Goal: Task Accomplishment & Management: Manage account settings

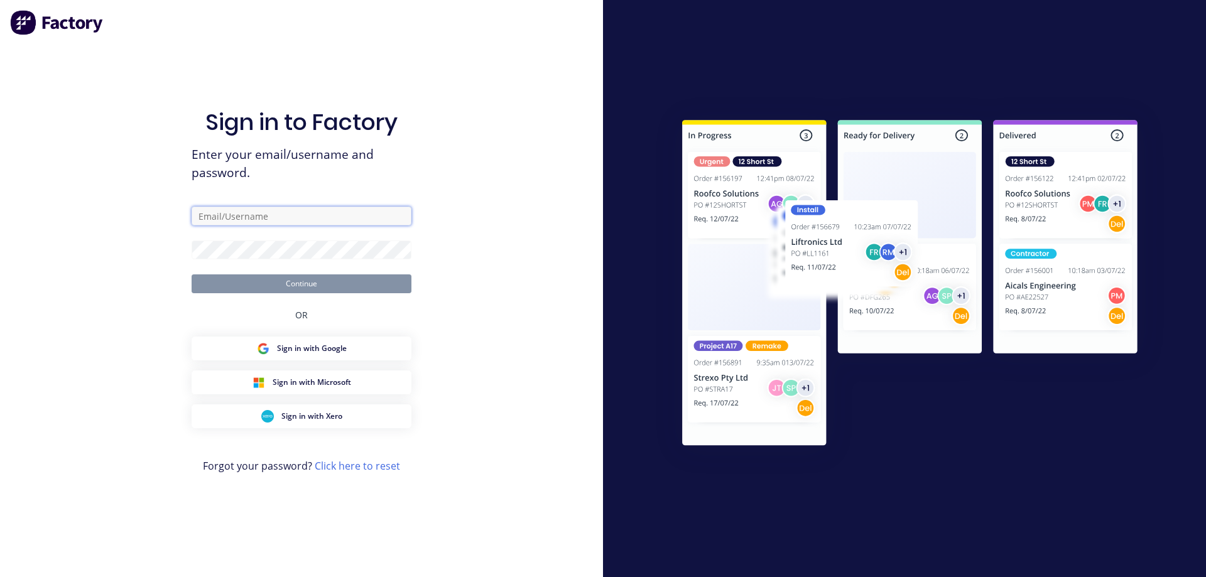
type input "[EMAIL_ADDRESS][DOMAIN_NAME]"
click at [275, 288] on button "Continue" at bounding box center [302, 283] width 220 height 19
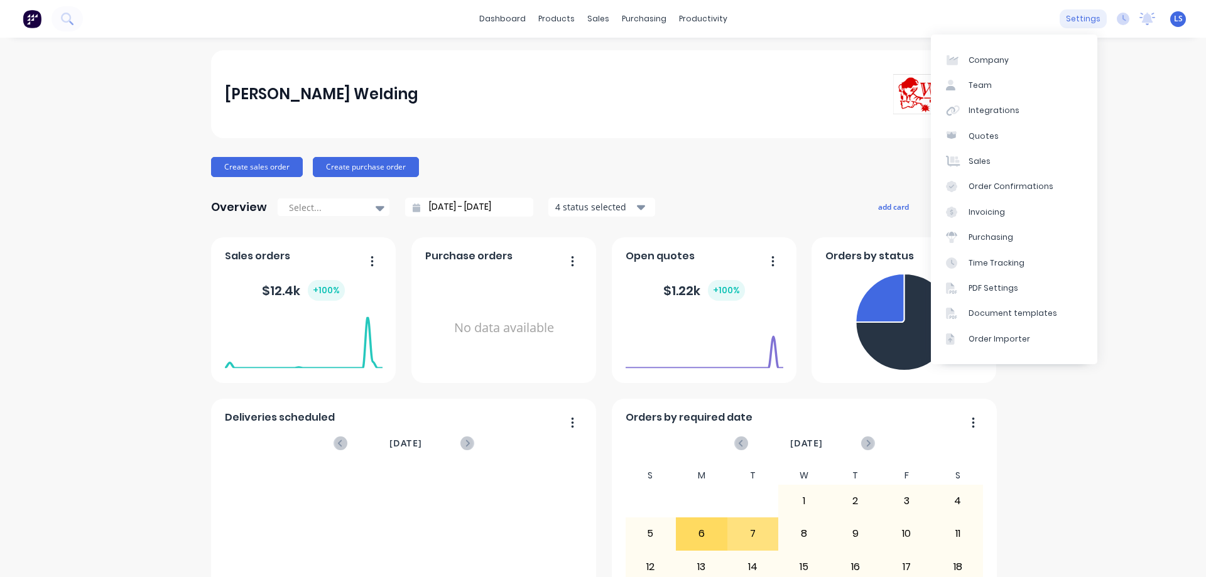
click at [1071, 14] on div "settings" at bounding box center [1082, 18] width 47 height 19
click at [989, 80] on div "Team" at bounding box center [979, 85] width 23 height 11
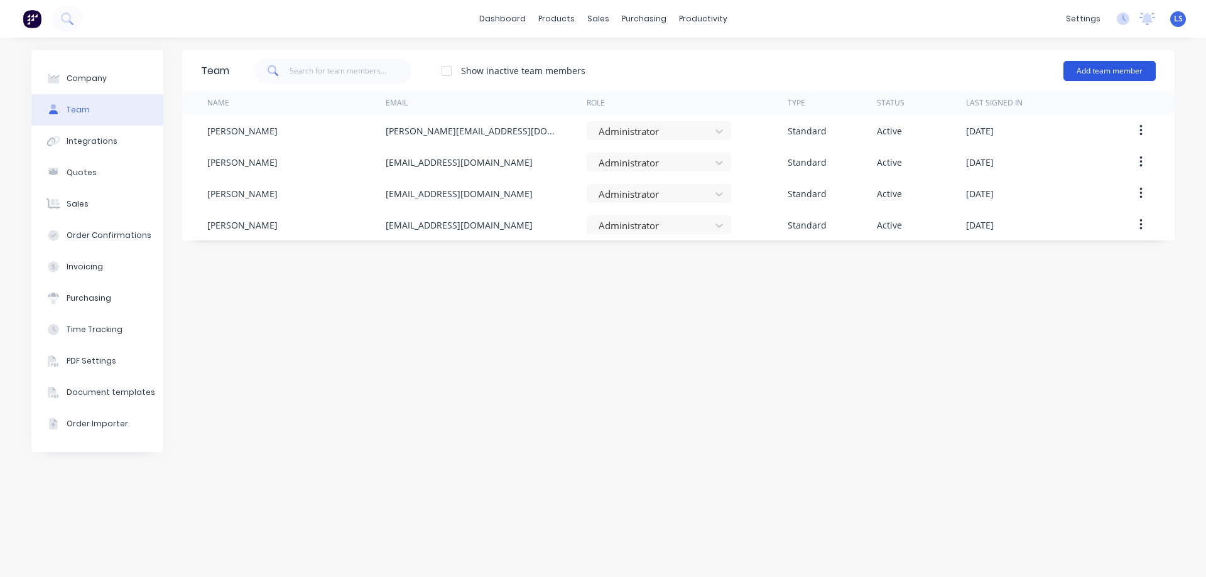
click at [1109, 75] on button "Add team member" at bounding box center [1109, 71] width 92 height 20
click at [1100, 68] on button "Add team member" at bounding box center [1109, 71] width 92 height 20
click at [240, 98] on div "Name" at bounding box center [296, 103] width 178 height 24
click at [239, 100] on div "Name" at bounding box center [296, 103] width 178 height 24
click at [1105, 76] on button "Add team member" at bounding box center [1109, 71] width 92 height 20
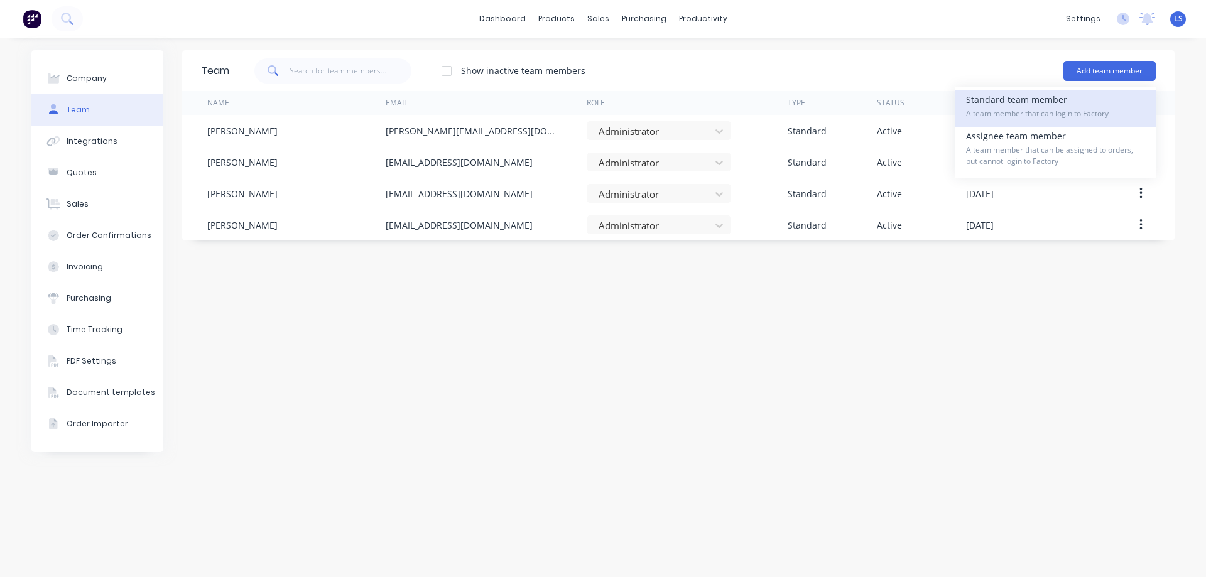
click at [1002, 108] on span "A team member that can login to Factory" at bounding box center [1055, 113] width 178 height 11
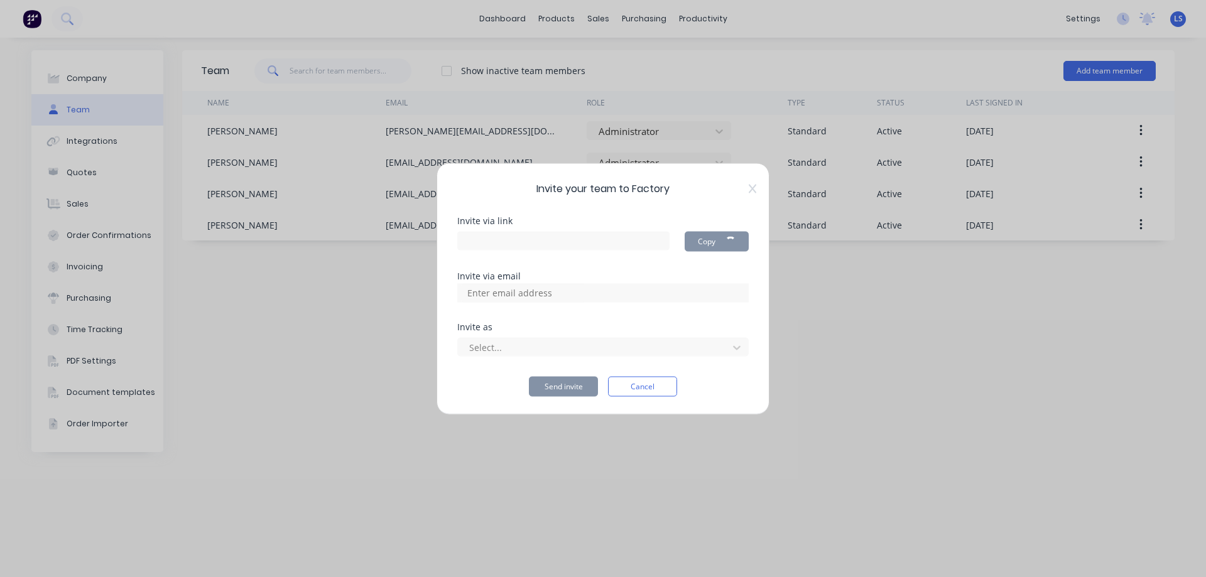
type input "[URL][DOMAIN_NAME]"
click at [512, 290] on input at bounding box center [523, 292] width 126 height 19
type input "[EMAIL_ADDRESS][DOMAIN_NAME]"
click at [477, 345] on div "Select..." at bounding box center [602, 346] width 291 height 19
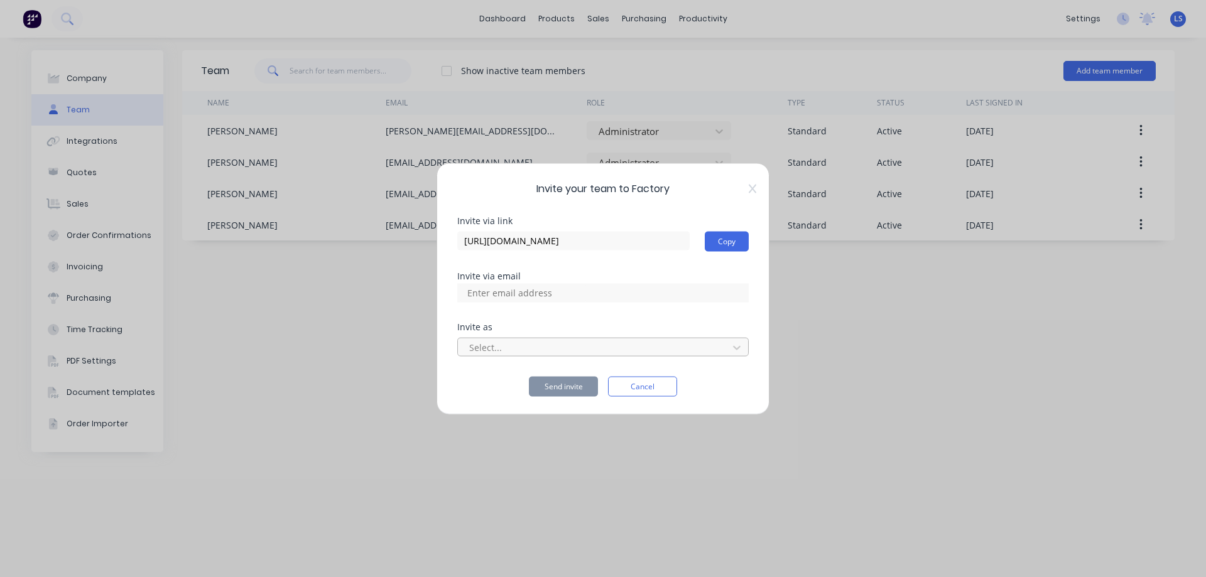
scroll to position [0, 0]
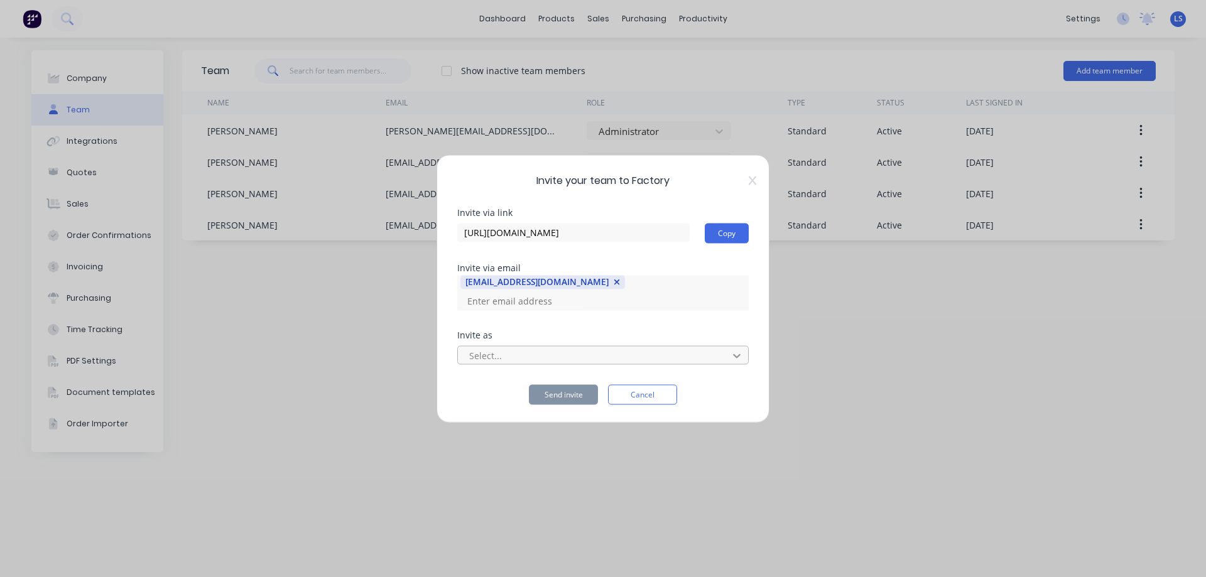
click at [738, 355] on icon at bounding box center [736, 355] width 13 height 13
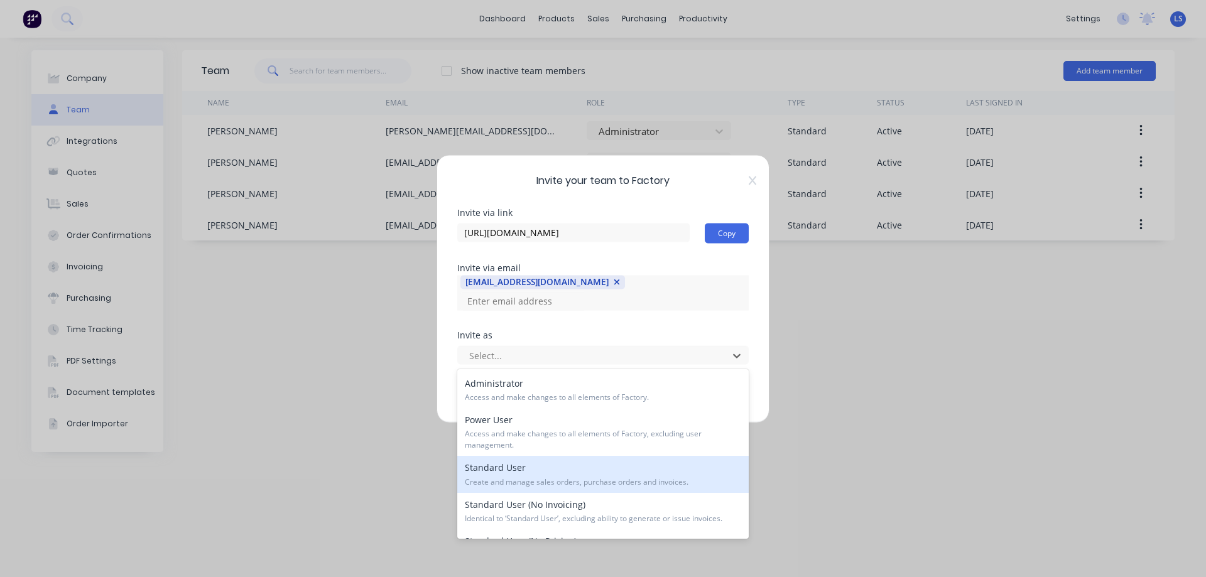
click at [672, 469] on div "Standard User Create and manage sales orders, purchase orders and invoices." at bounding box center [602, 474] width 291 height 36
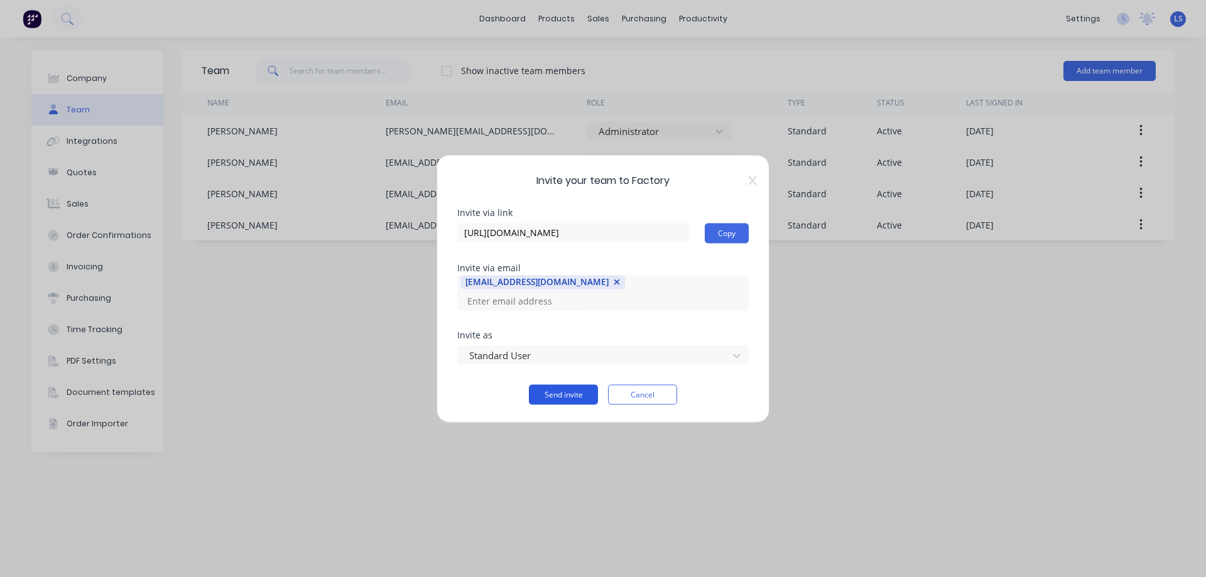
click at [581, 394] on button "Send invite" at bounding box center [563, 394] width 69 height 20
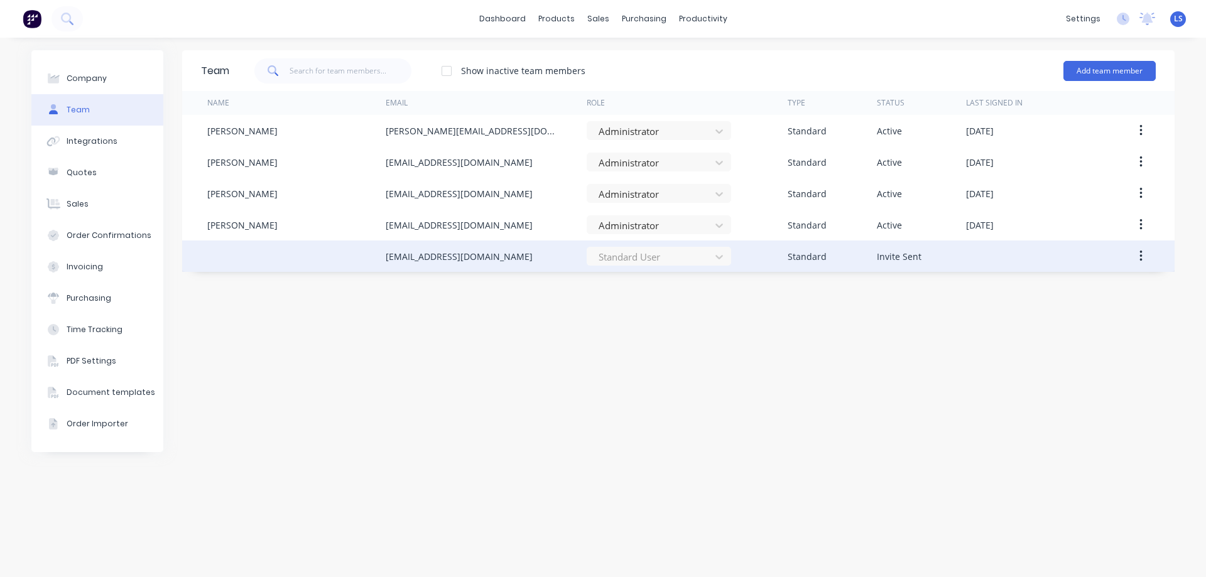
click at [712, 252] on div "Standard User" at bounding box center [658, 256] width 144 height 19
click at [714, 254] on div "Standard User" at bounding box center [658, 256] width 144 height 19
click at [1140, 247] on button "button" at bounding box center [1141, 256] width 30 height 23
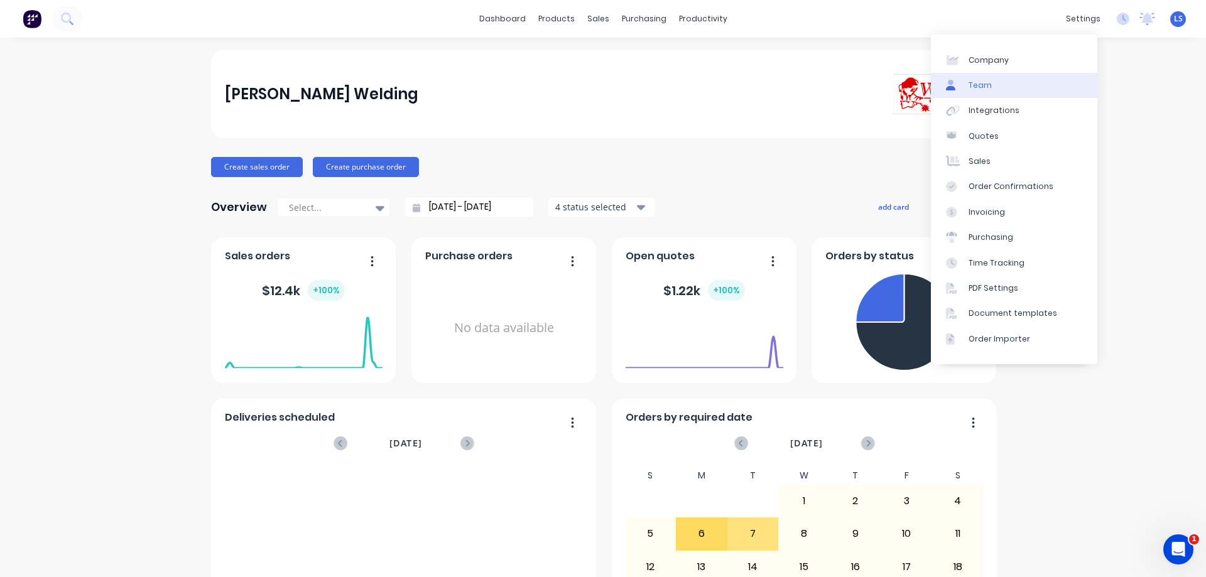
click at [1012, 84] on link "Team" at bounding box center [1014, 85] width 166 height 25
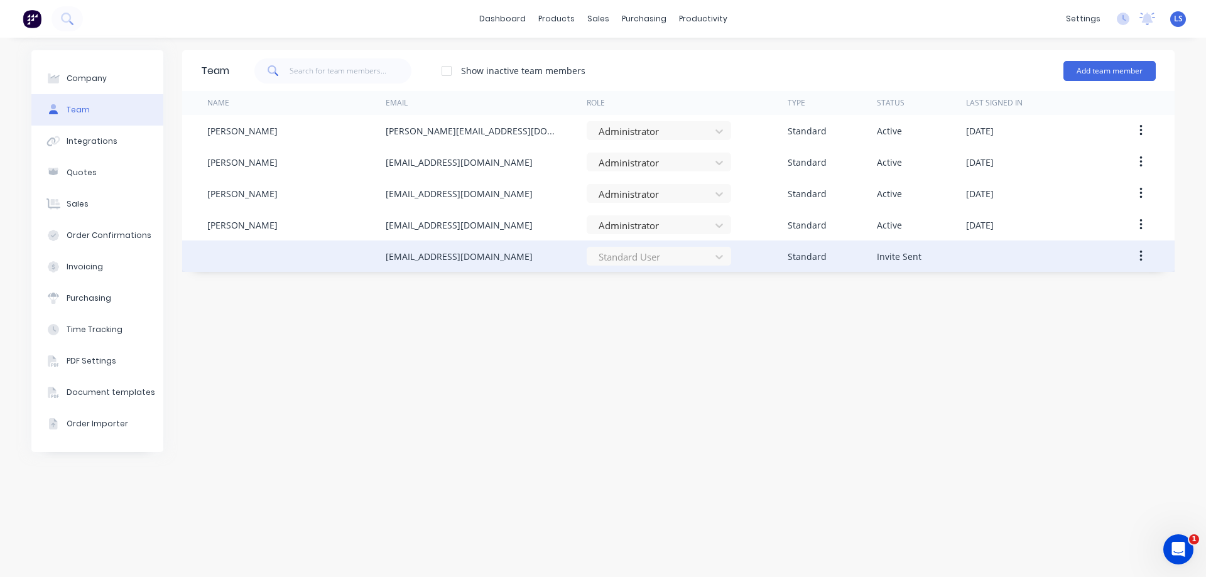
click at [1142, 256] on icon "button" at bounding box center [1140, 256] width 3 height 11
click at [1120, 286] on div "Cancel Invite" at bounding box center [1095, 289] width 97 height 18
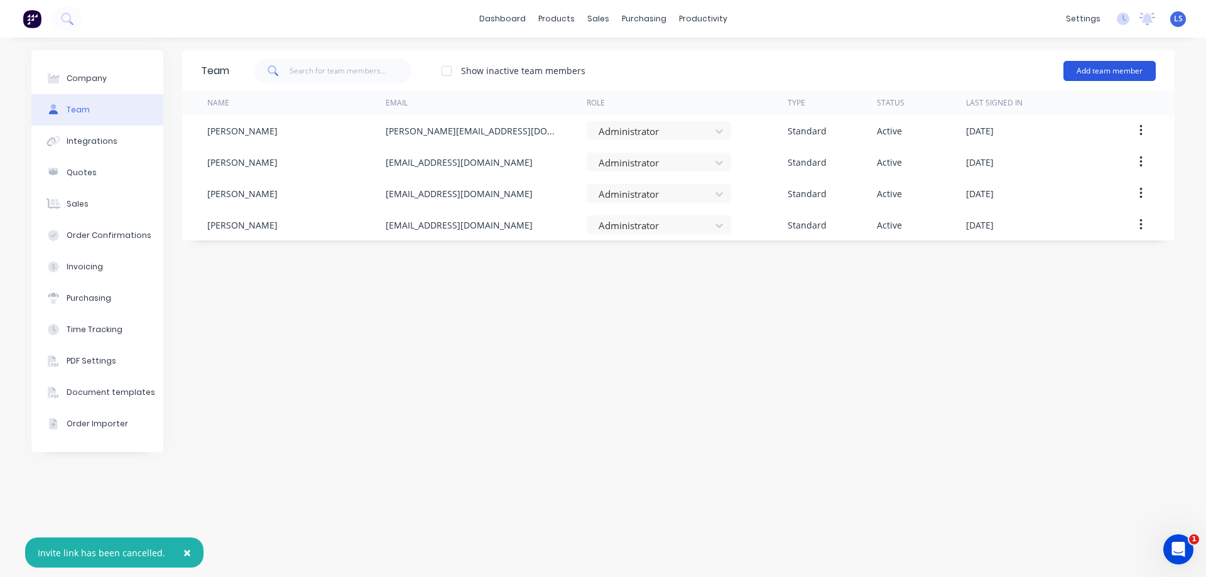
click at [1085, 69] on button "Add team member" at bounding box center [1109, 71] width 92 height 20
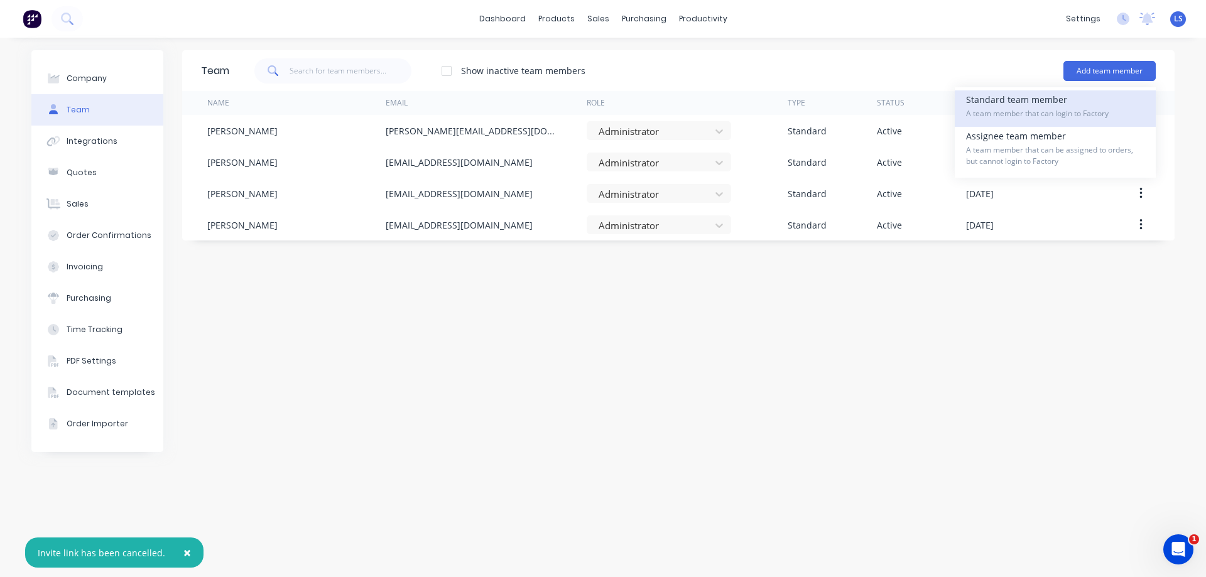
click at [1036, 105] on div "Standard team member A team member that can login to Factory" at bounding box center [1055, 108] width 178 height 36
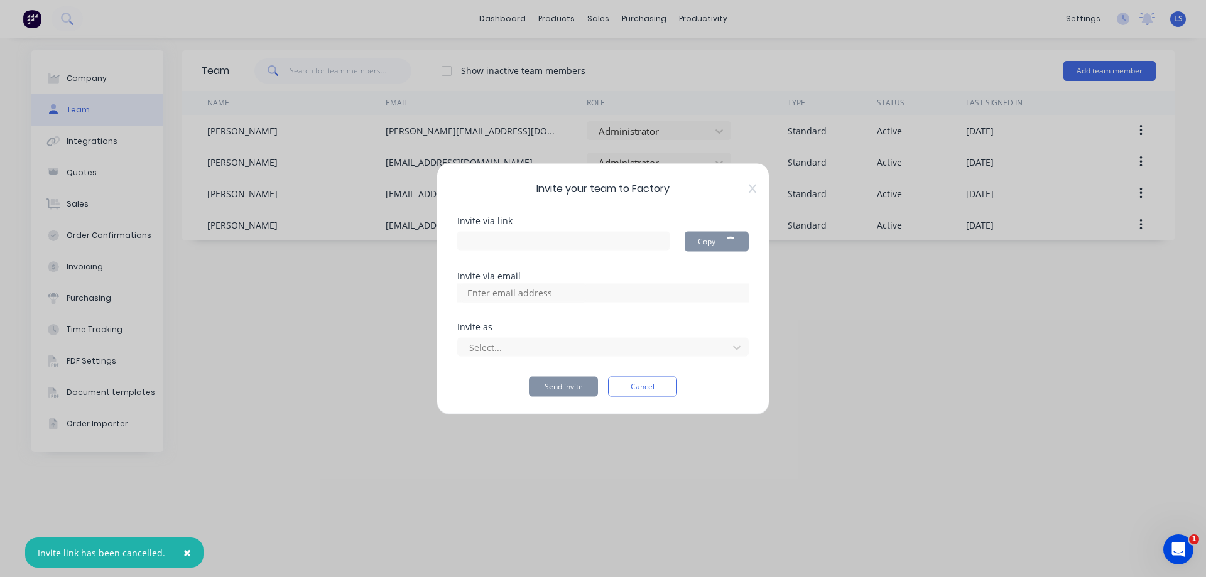
type input "https://app.factory.app/invite/zMZ0jy7A"
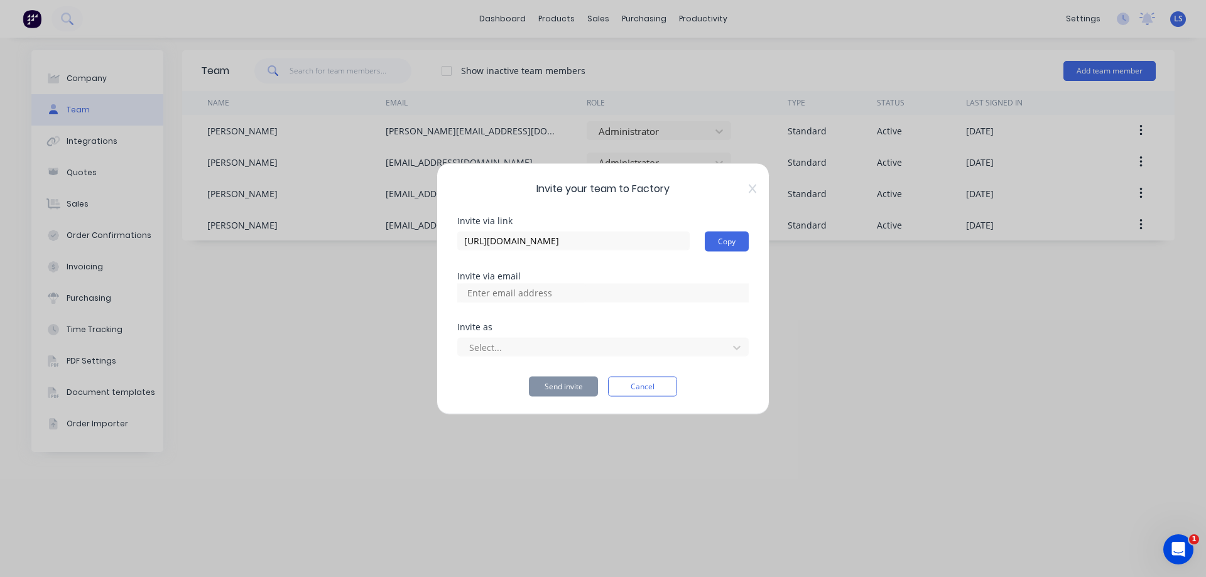
click at [546, 296] on input at bounding box center [523, 292] width 126 height 19
type input "reception@whartonwelding.com.au"
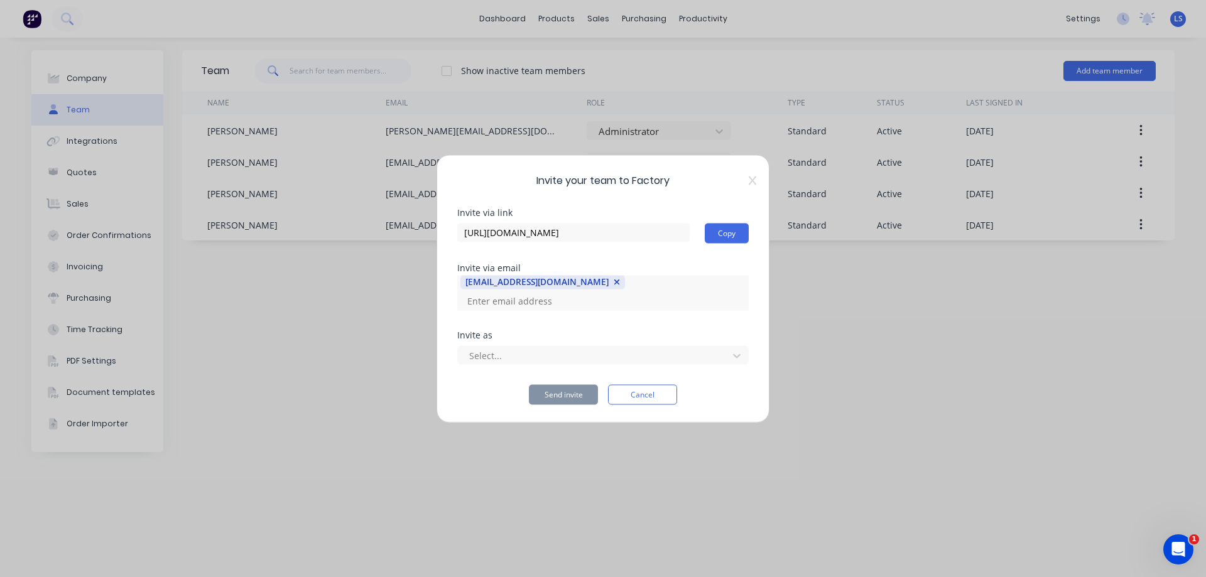
scroll to position [0, 0]
click at [537, 281] on div "reception@whartonwelding.com.au" at bounding box center [536, 282] width 143 height 13
click at [566, 301] on input at bounding box center [523, 300] width 126 height 19
click at [566, 287] on div "reception@whartonwelding.com.au" at bounding box center [536, 282] width 143 height 13
click at [603, 286] on div "reception@whartonwelding.com.au" at bounding box center [536, 282] width 143 height 13
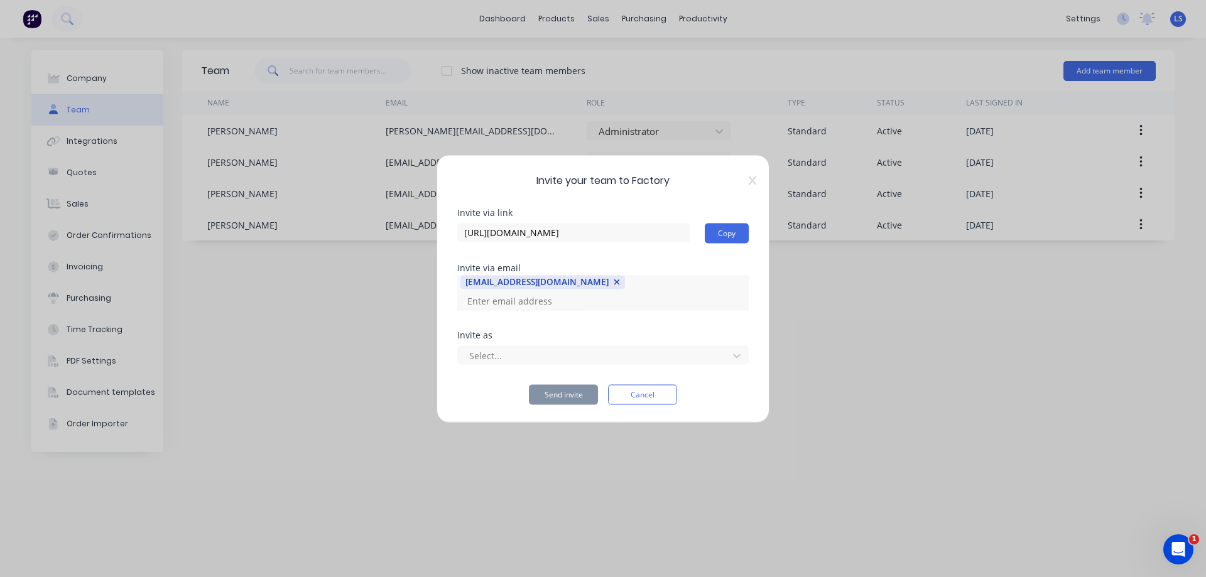
click at [619, 279] on icon "button" at bounding box center [616, 282] width 7 height 9
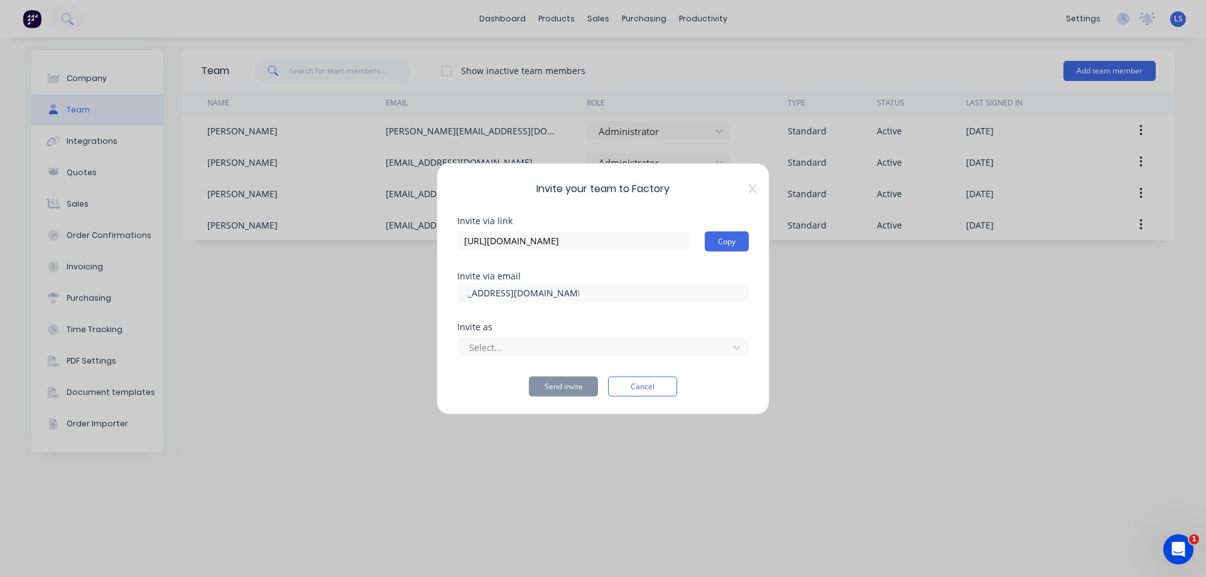
scroll to position [0, 34]
type input "reception@whartonwelding.com.au"
click at [531, 346] on div "Select..." at bounding box center [594, 347] width 261 height 19
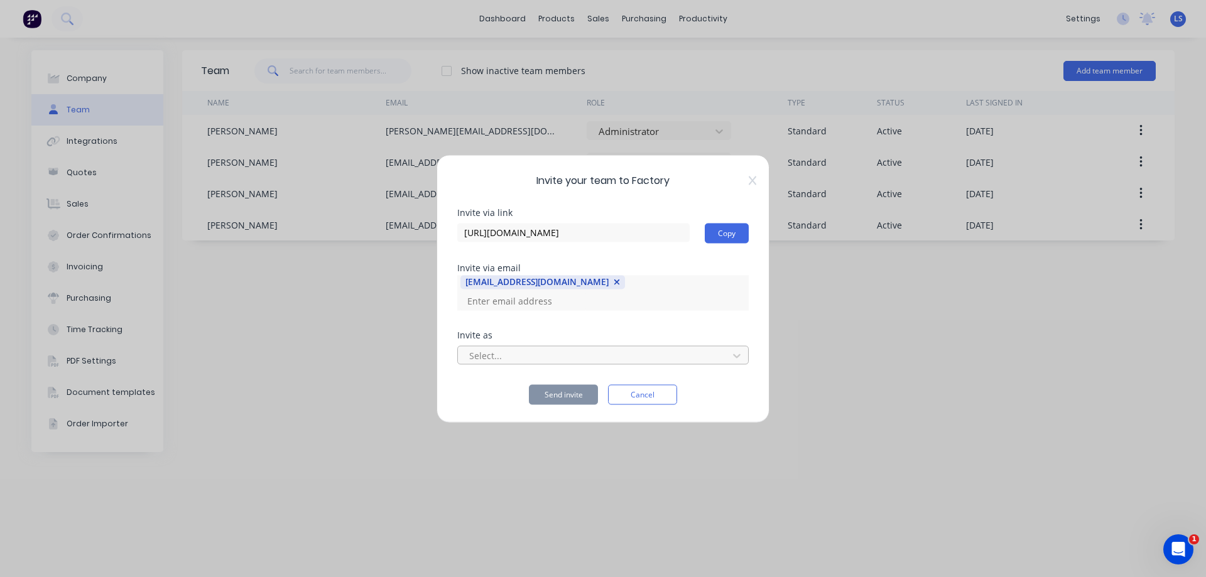
scroll to position [0, 0]
click at [731, 350] on icon at bounding box center [736, 355] width 13 height 13
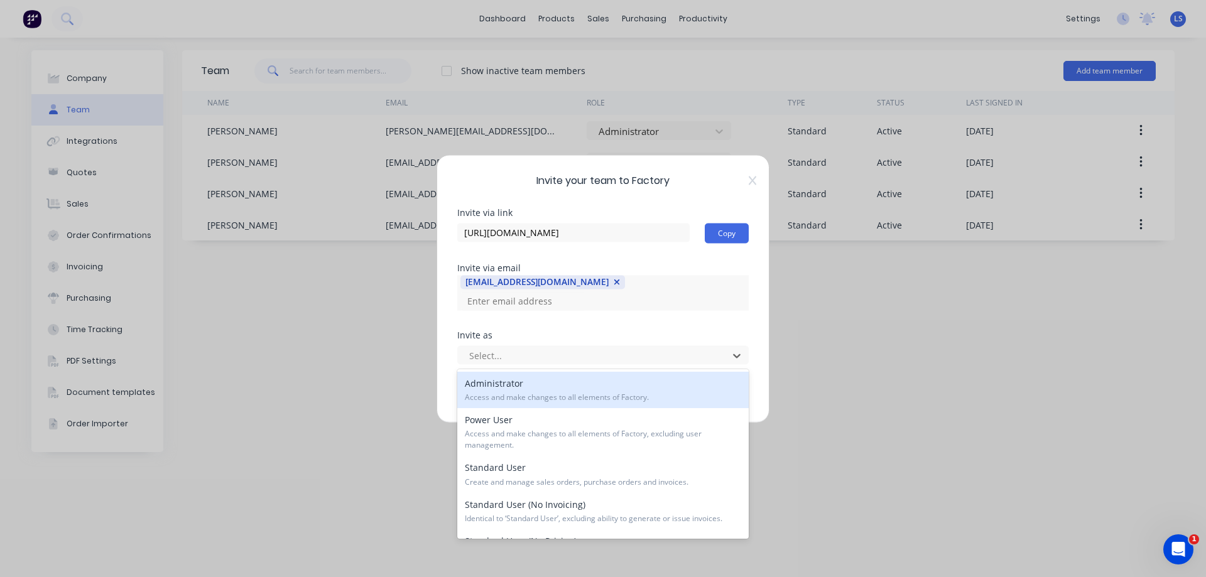
click at [602, 387] on div "Administrator Access and make changes to all elements of Factory." at bounding box center [602, 390] width 291 height 36
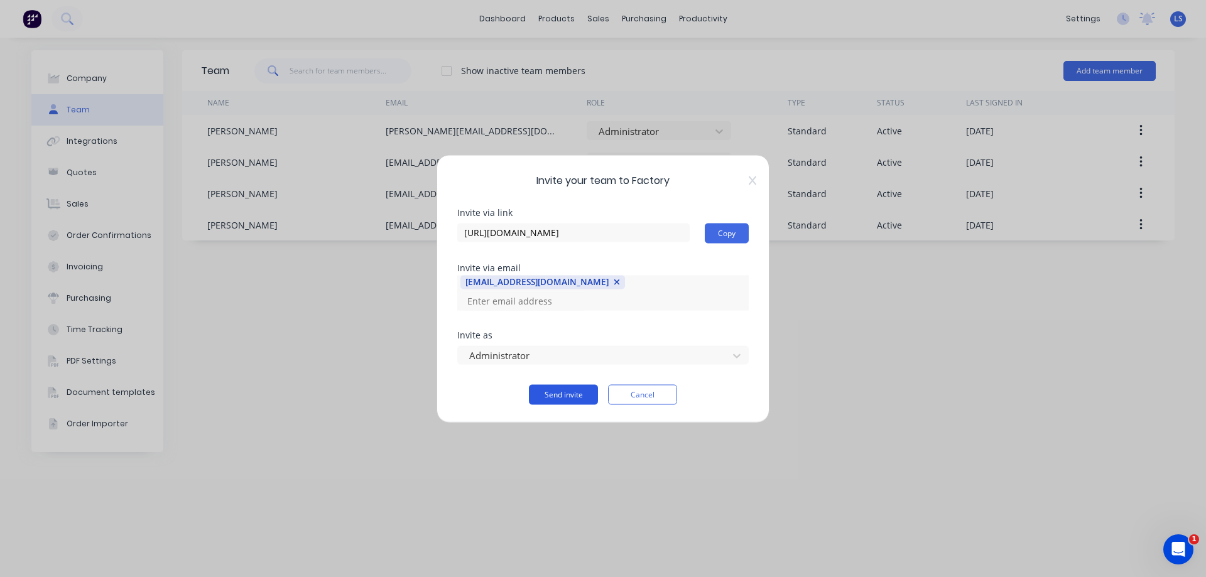
click at [568, 399] on button "Send invite" at bounding box center [563, 394] width 69 height 20
